Goal: Task Accomplishment & Management: Use online tool/utility

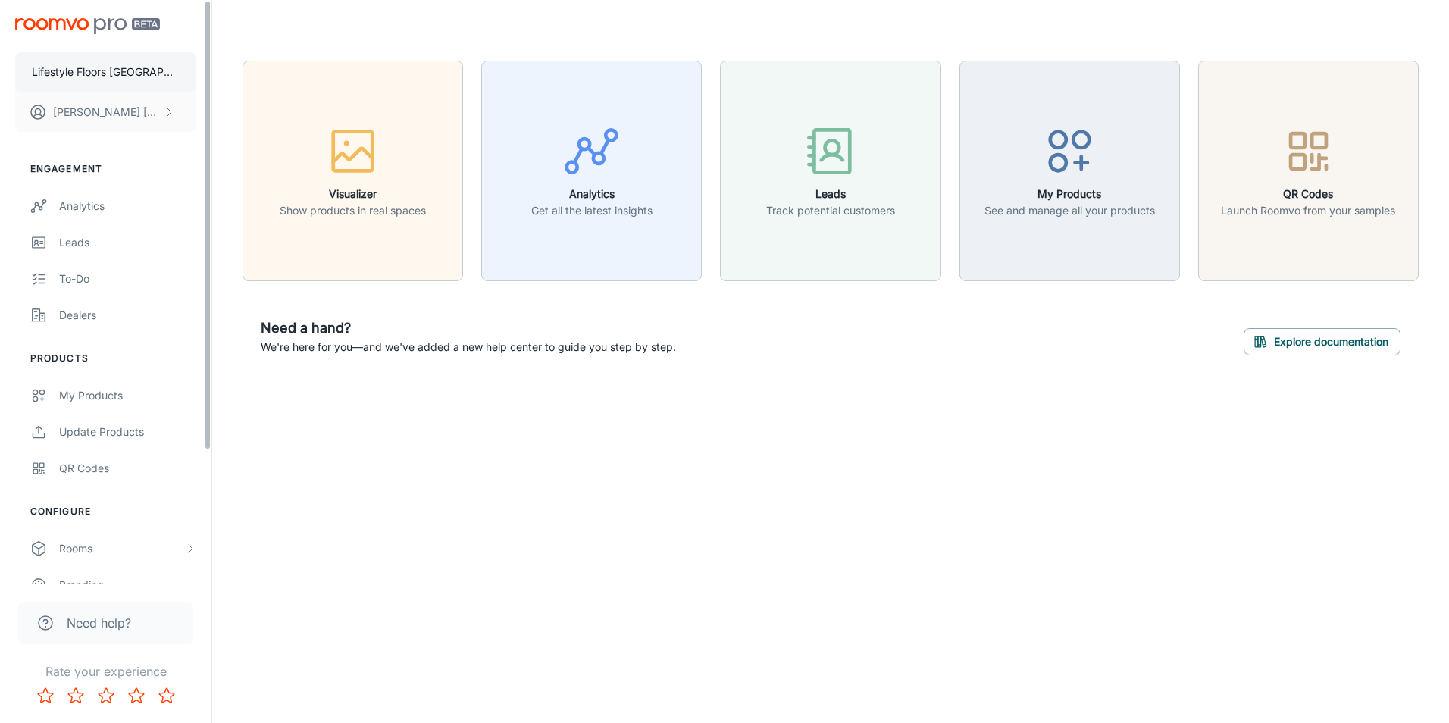
click at [92, 76] on p "Lifestyle Floors [GEOGRAPHIC_DATA]" at bounding box center [106, 72] width 148 height 17
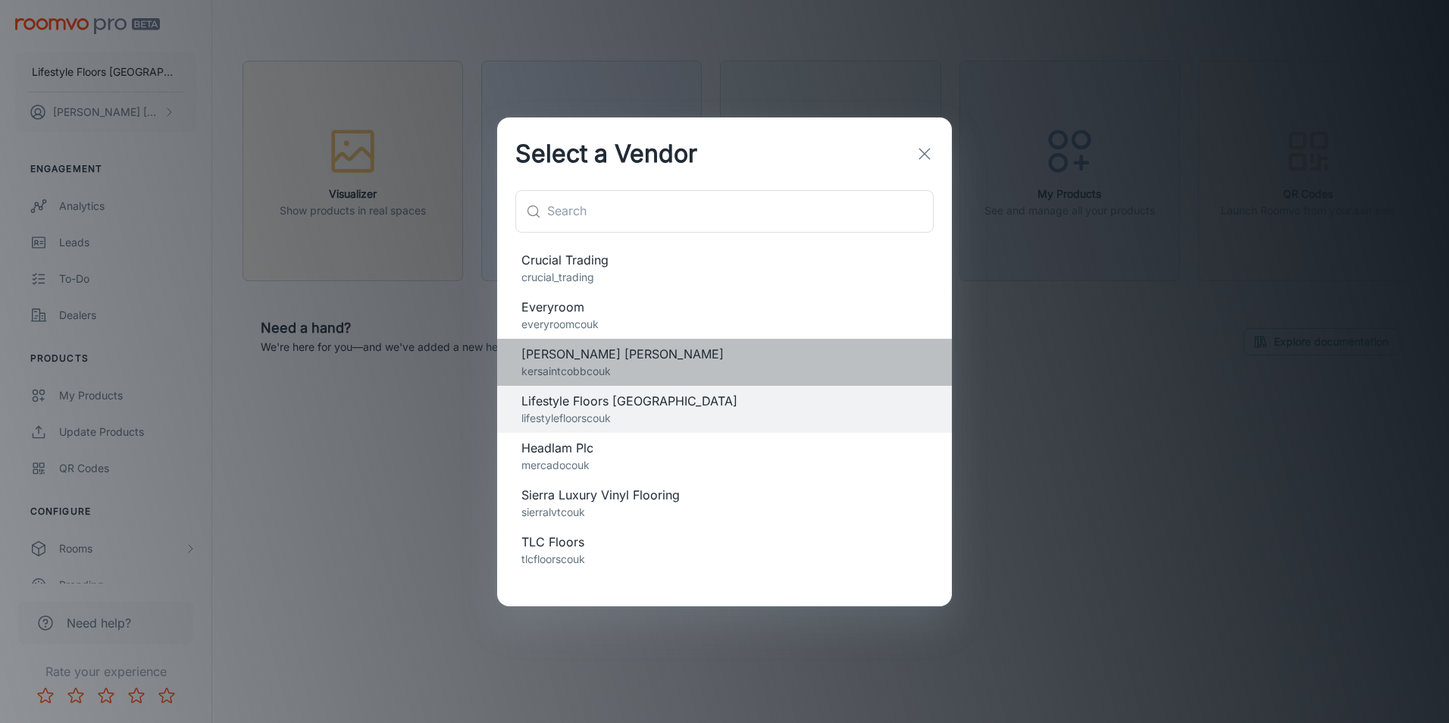
click at [590, 368] on p "kersaintcobbcouk" at bounding box center [724, 371] width 406 height 17
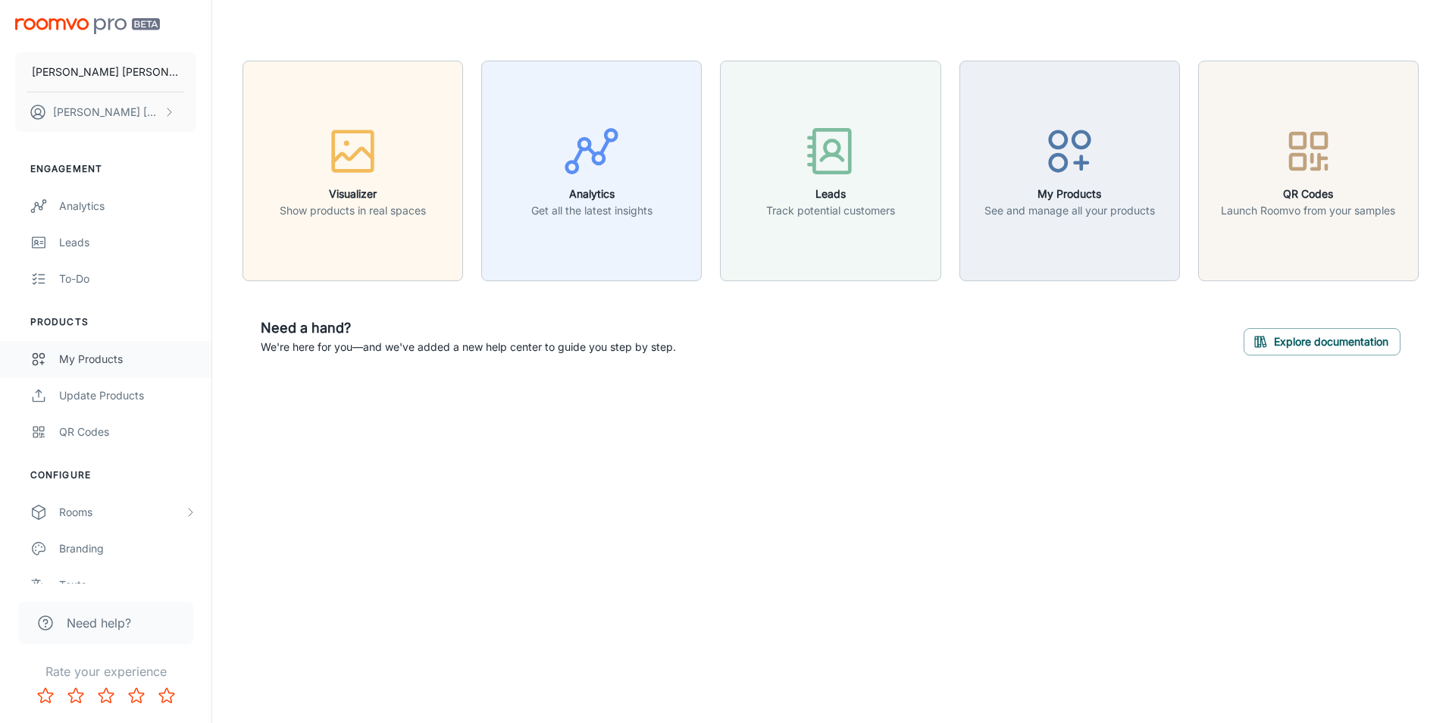
click at [77, 344] on link "My Products" at bounding box center [105, 359] width 211 height 36
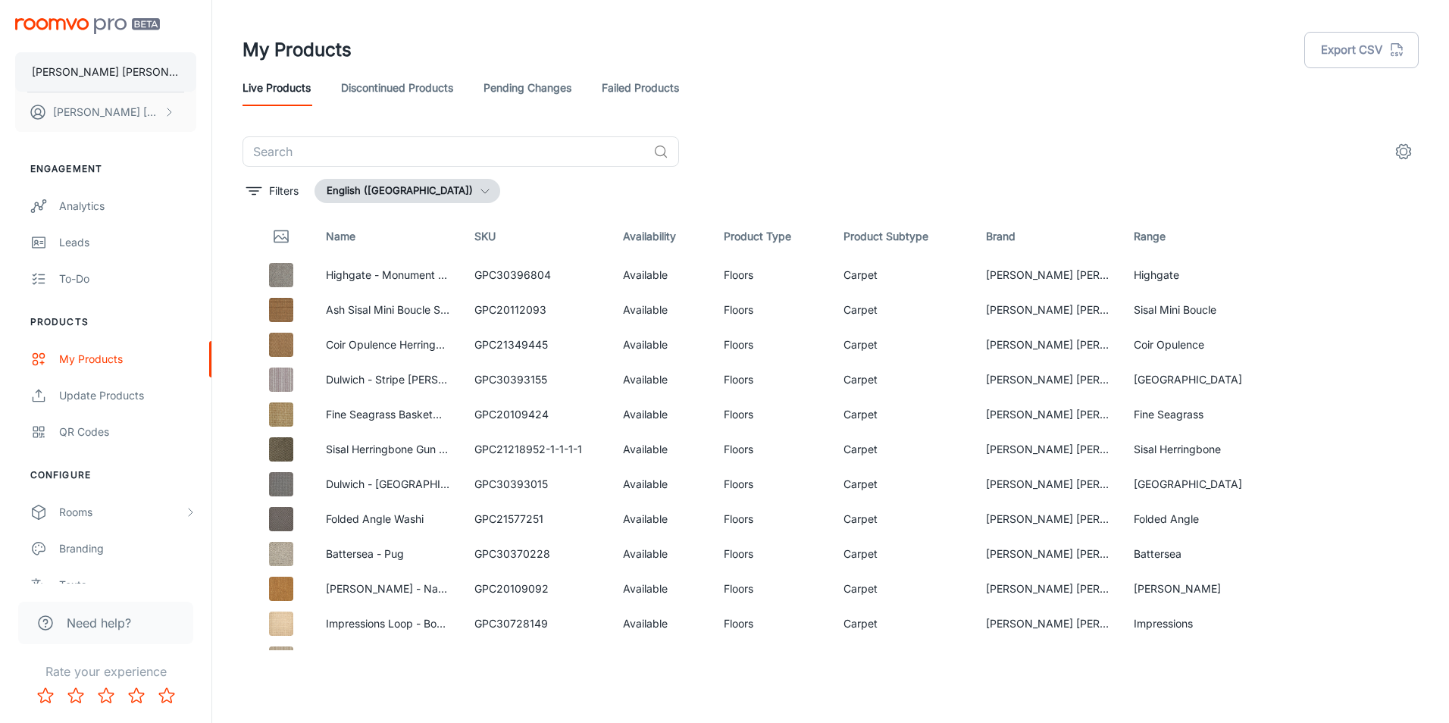
click at [114, 75] on button "[PERSON_NAME] [PERSON_NAME]" at bounding box center [105, 71] width 181 height 39
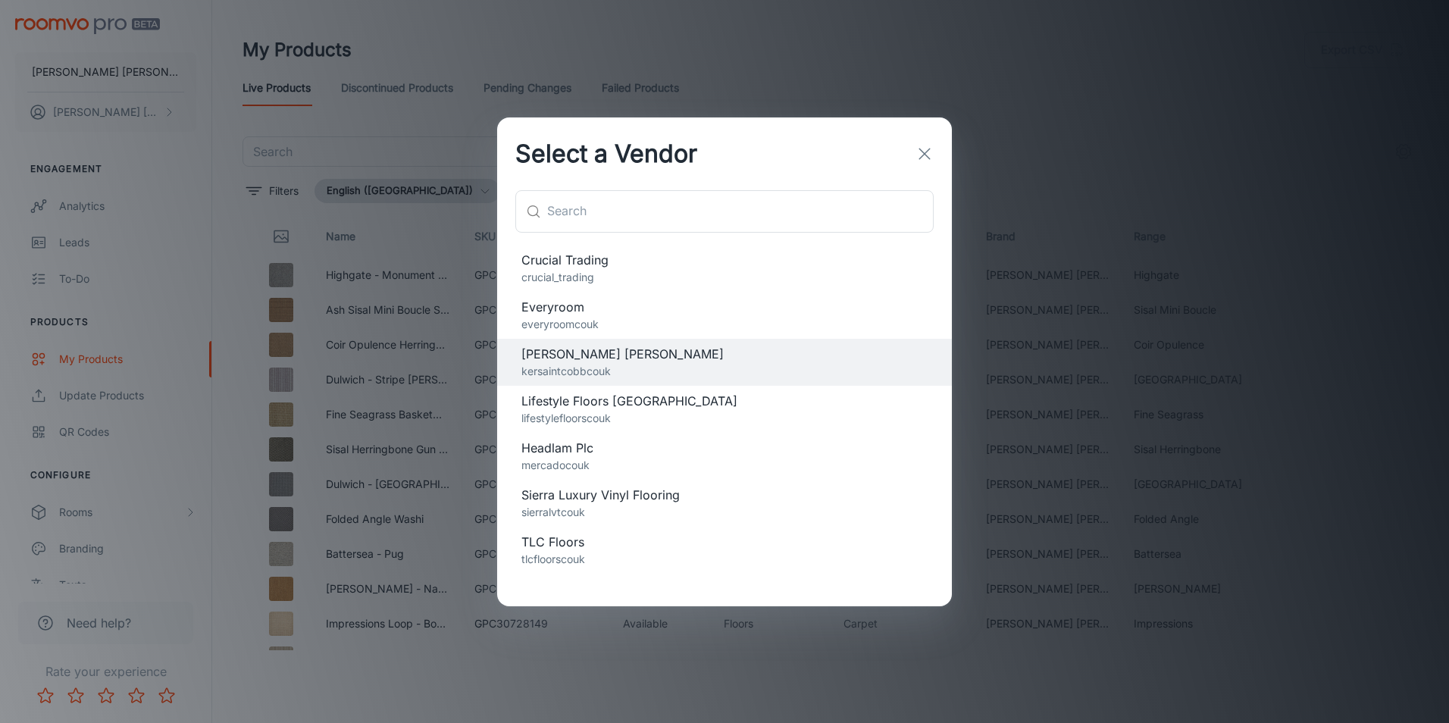
click at [589, 318] on p "everyroomcouk" at bounding box center [724, 324] width 406 height 17
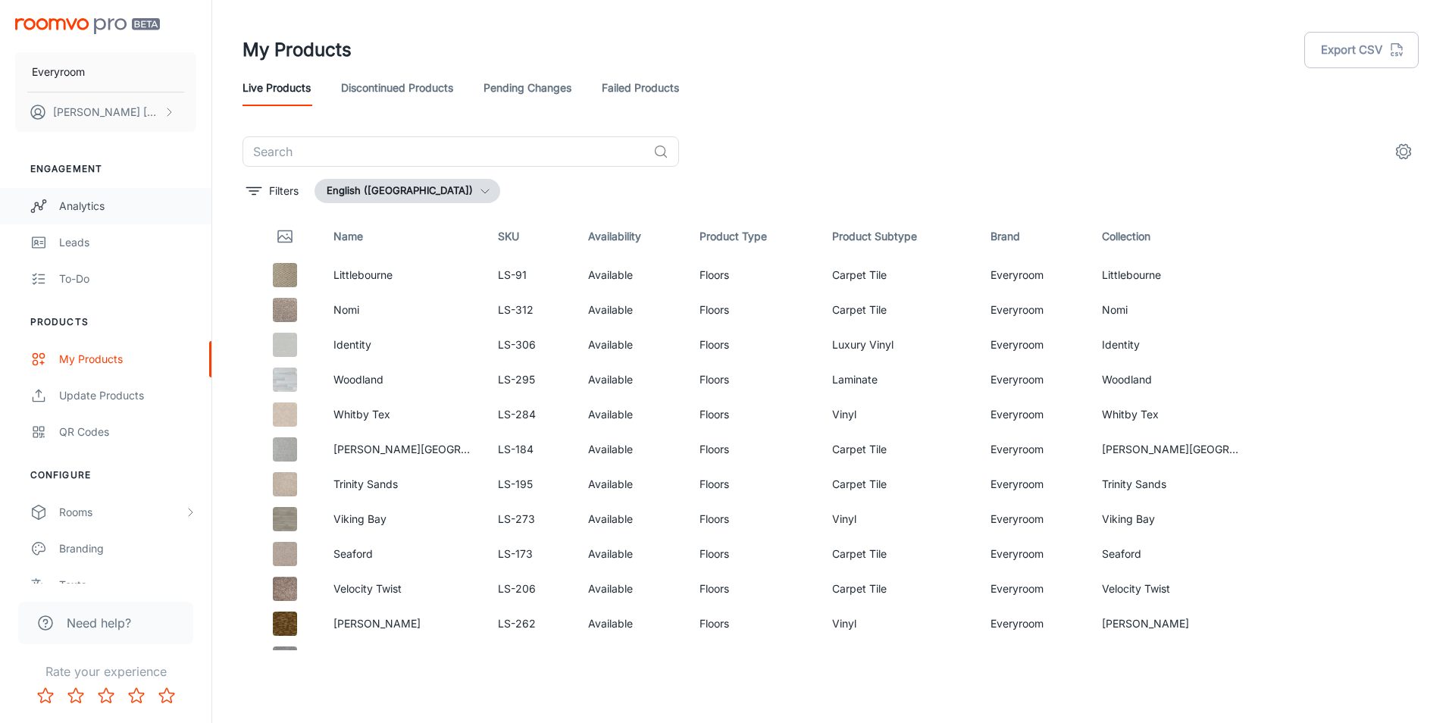
click at [89, 199] on div "Analytics" at bounding box center [127, 206] width 137 height 17
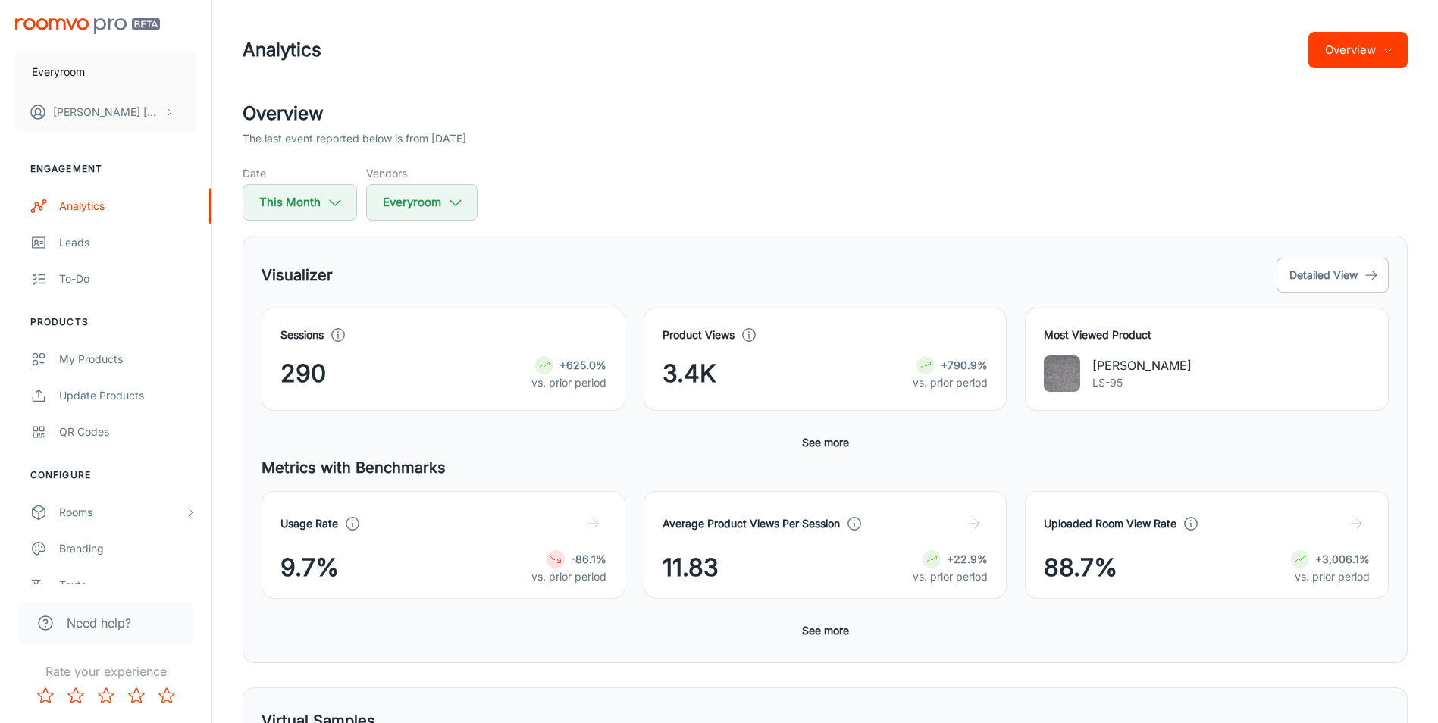
click at [639, 208] on div "Date This Month Vendors Everyroom" at bounding box center [825, 192] width 1165 height 55
drag, startPoint x: 635, startPoint y: 208, endPoint x: 619, endPoint y: 179, distance: 33.3
drag, startPoint x: 619, startPoint y: 179, endPoint x: 556, endPoint y: 178, distance: 62.9
click at [556, 178] on div "Date This Month Vendors Everyroom" at bounding box center [825, 192] width 1165 height 55
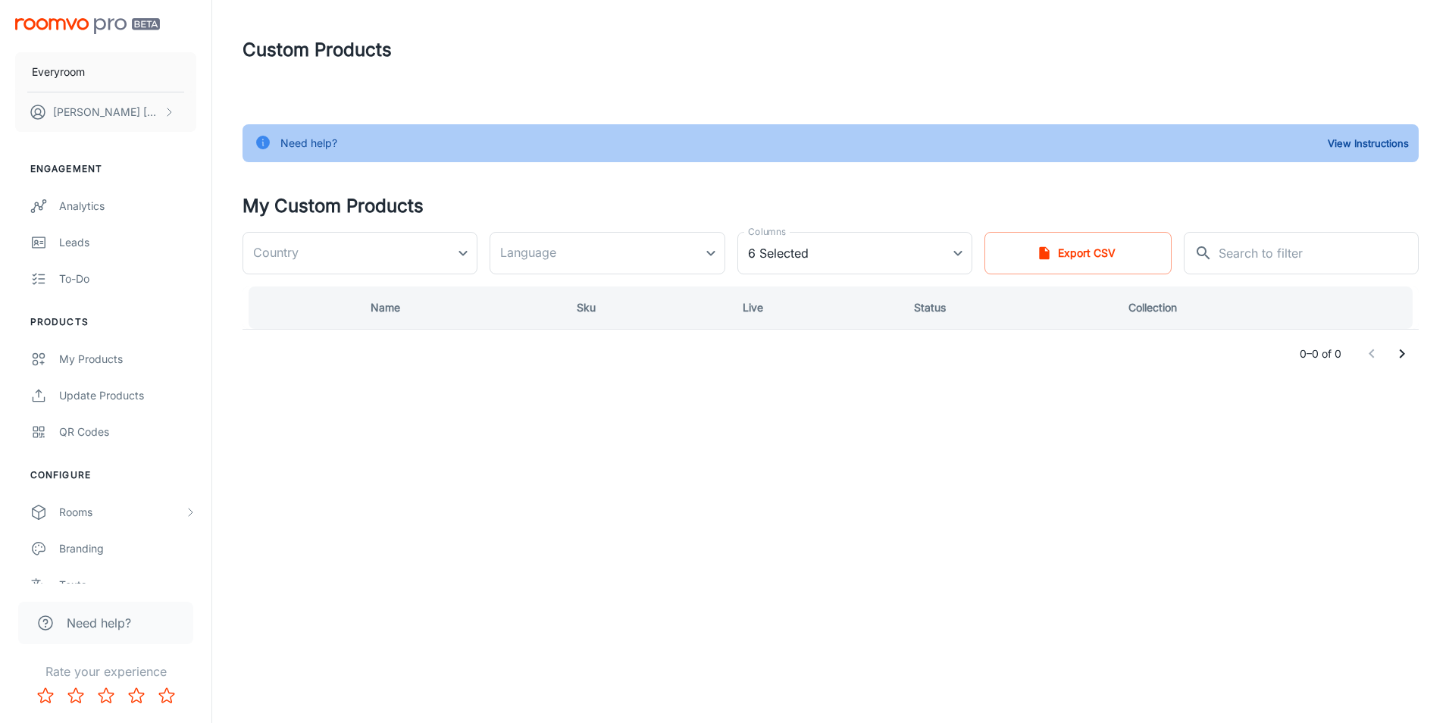
type input "United Kingdom"
type input "en-gb"
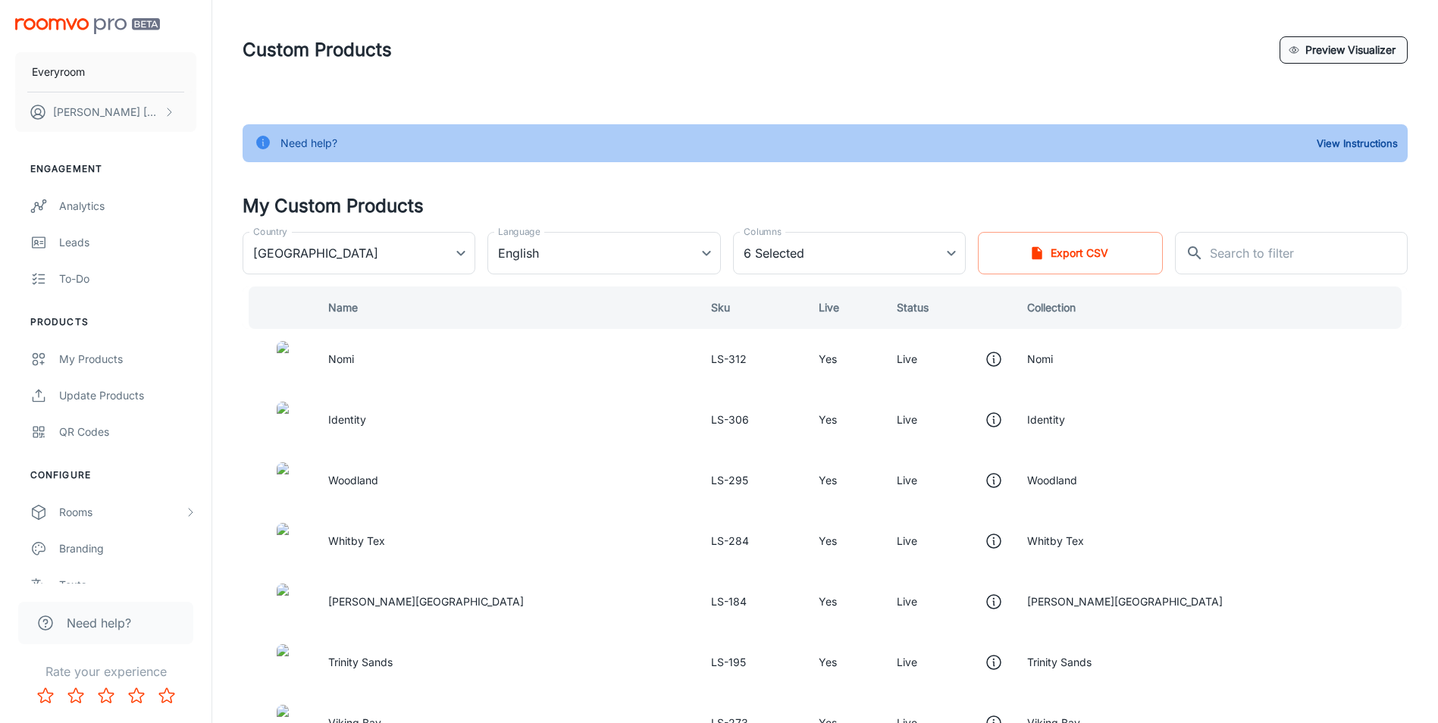
click at [1354, 46] on button "Preview Visualizer" at bounding box center [1343, 49] width 128 height 27
click at [110, 70] on button "Everyroom" at bounding box center [105, 71] width 181 height 39
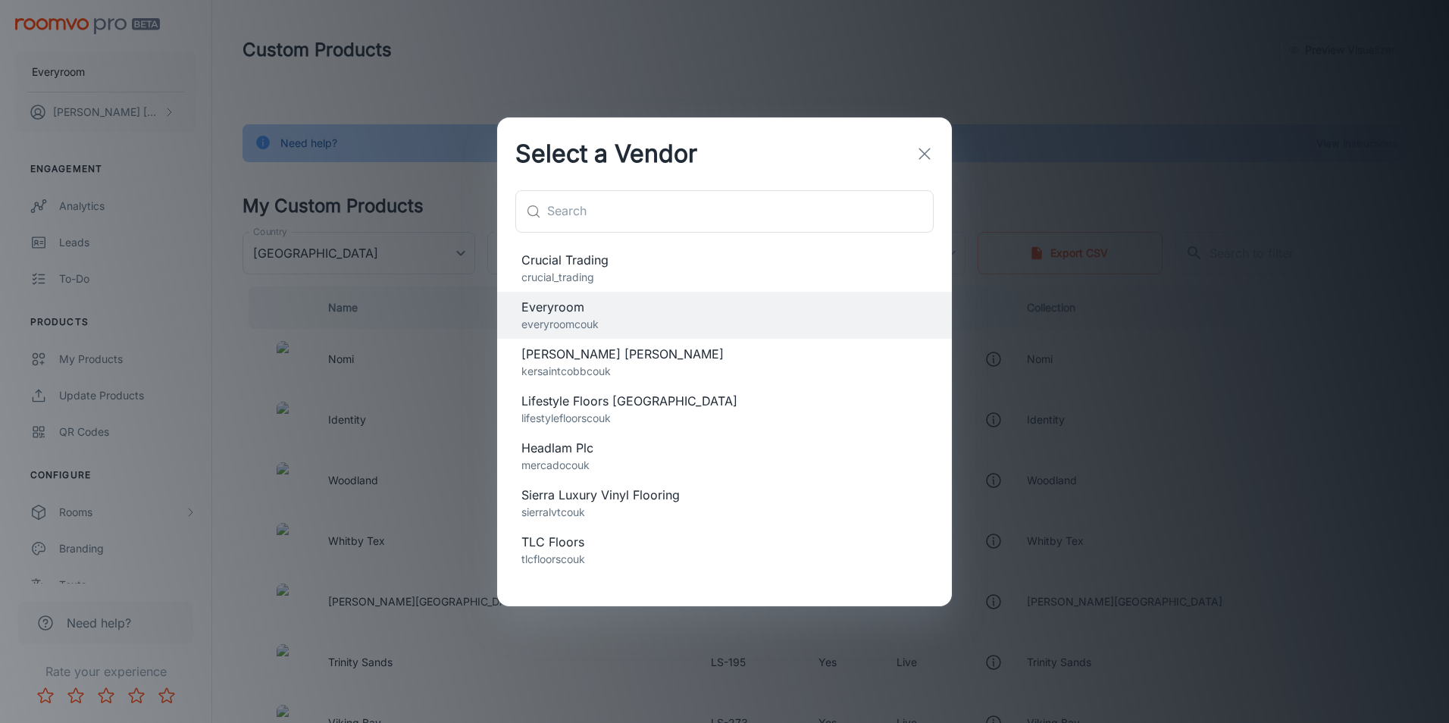
click at [672, 368] on p "kersaintcobbcouk" at bounding box center [724, 371] width 406 height 17
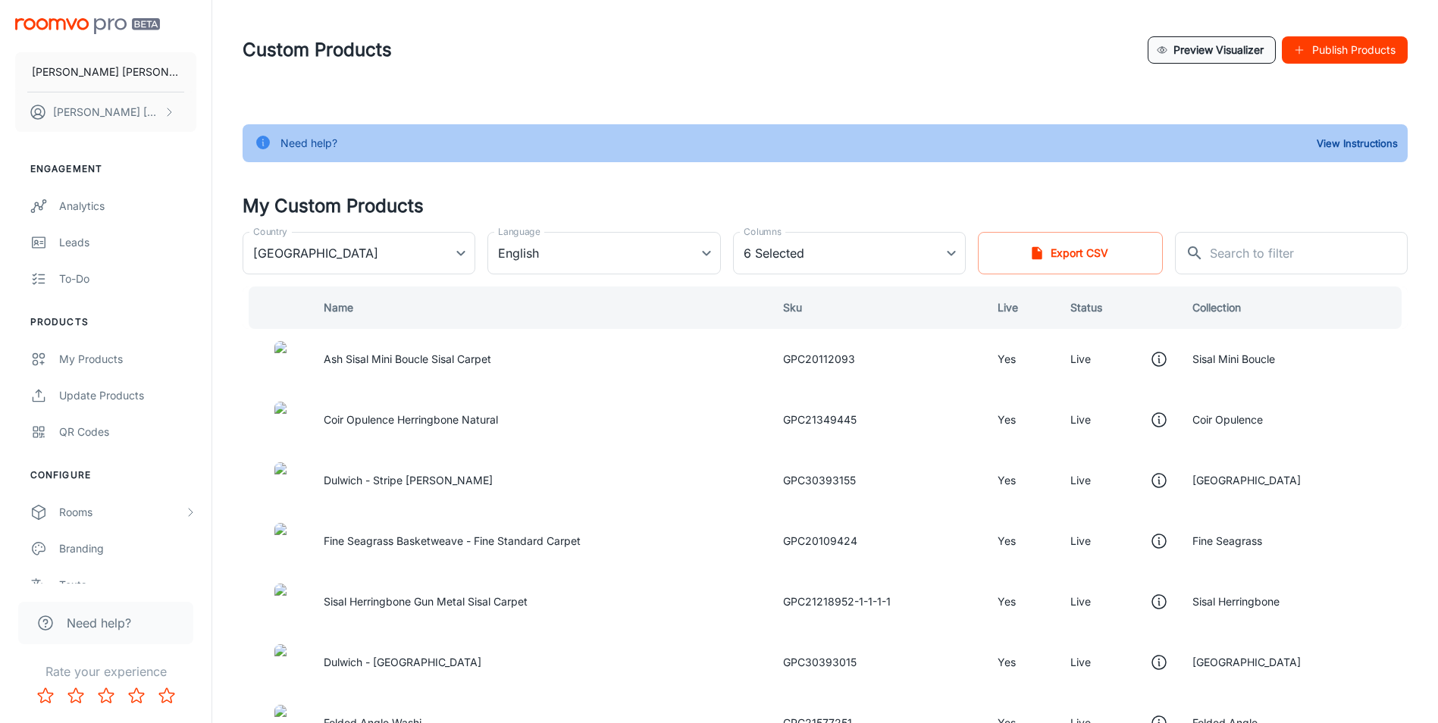
click at [1211, 49] on button "Preview Visualizer" at bounding box center [1212, 49] width 128 height 27
